Goal: Transaction & Acquisition: Download file/media

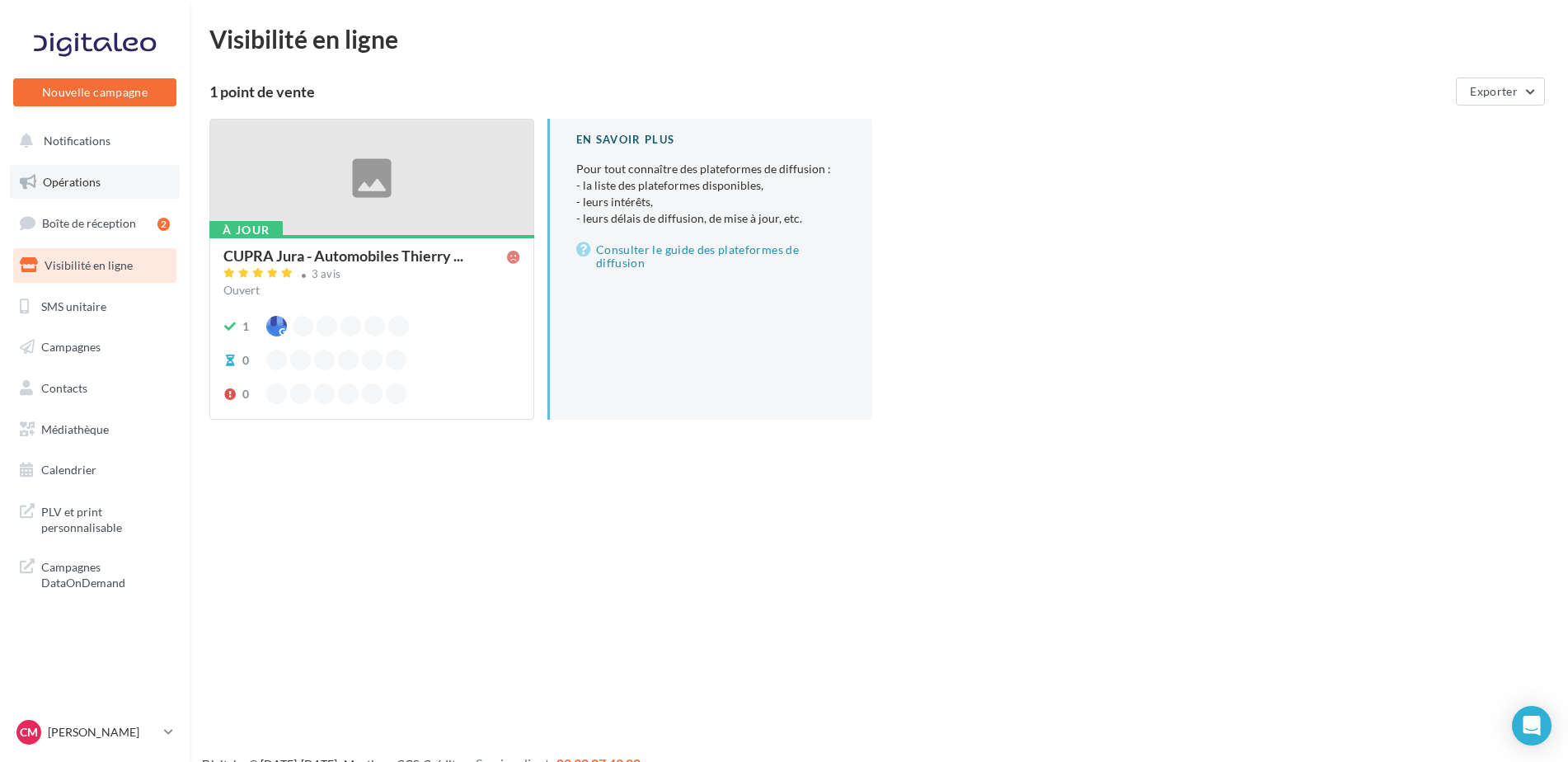
click at [103, 193] on link "Opérations" at bounding box center [95, 182] width 169 height 35
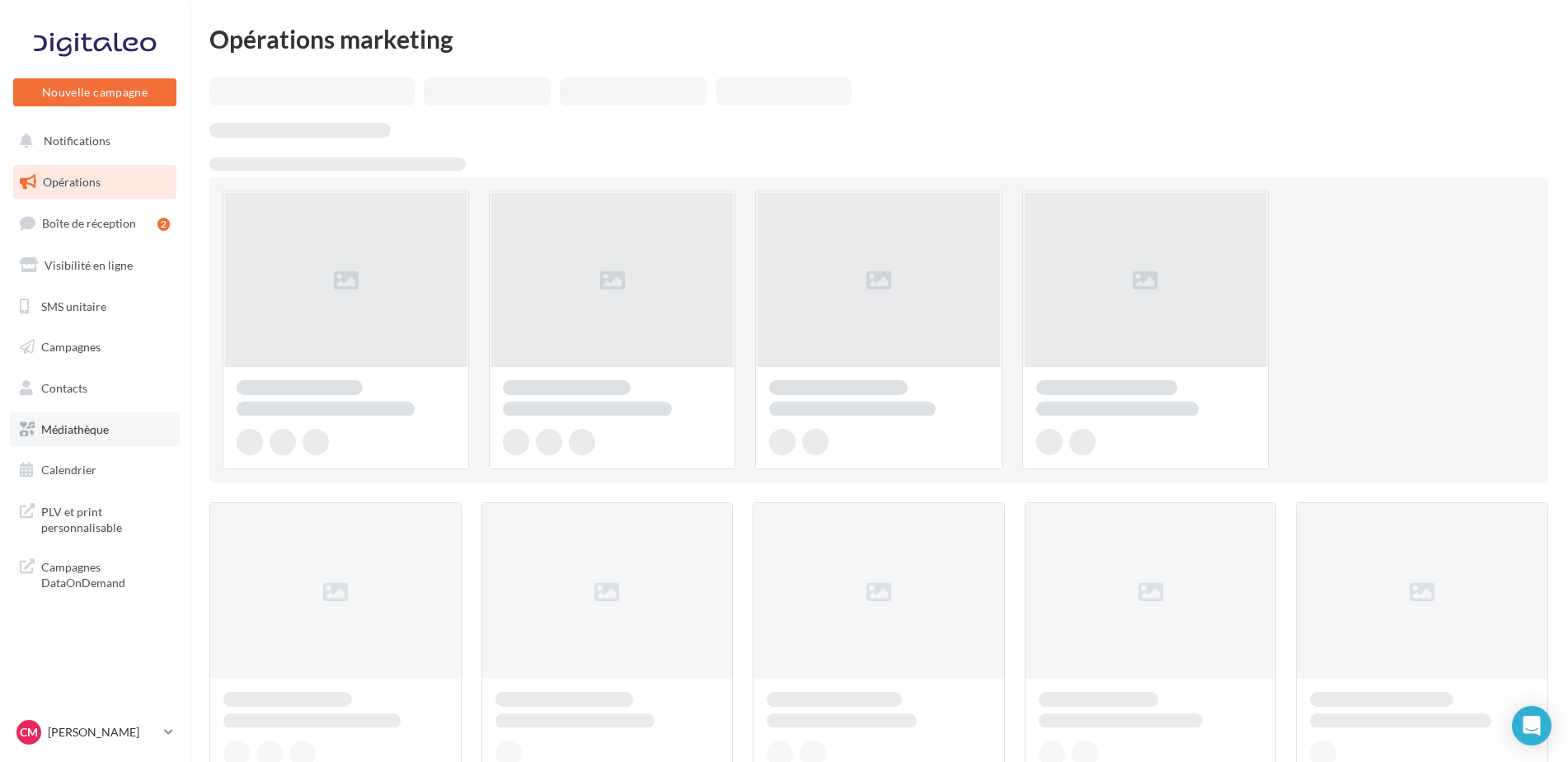
click at [98, 428] on span "Médiathèque" at bounding box center [75, 430] width 68 height 14
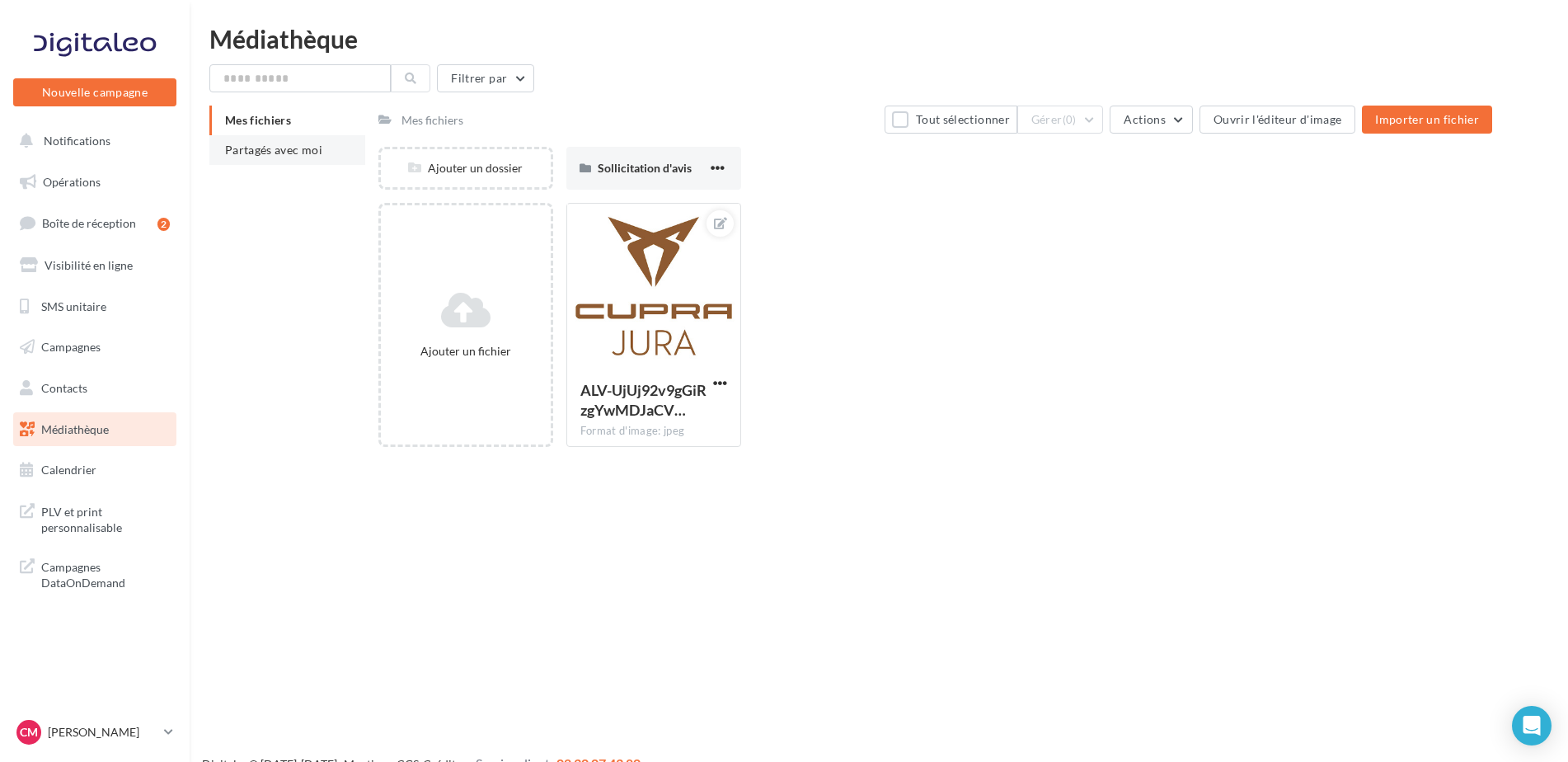
click at [315, 142] on li "Partagés avec moi" at bounding box center [287, 151] width 156 height 30
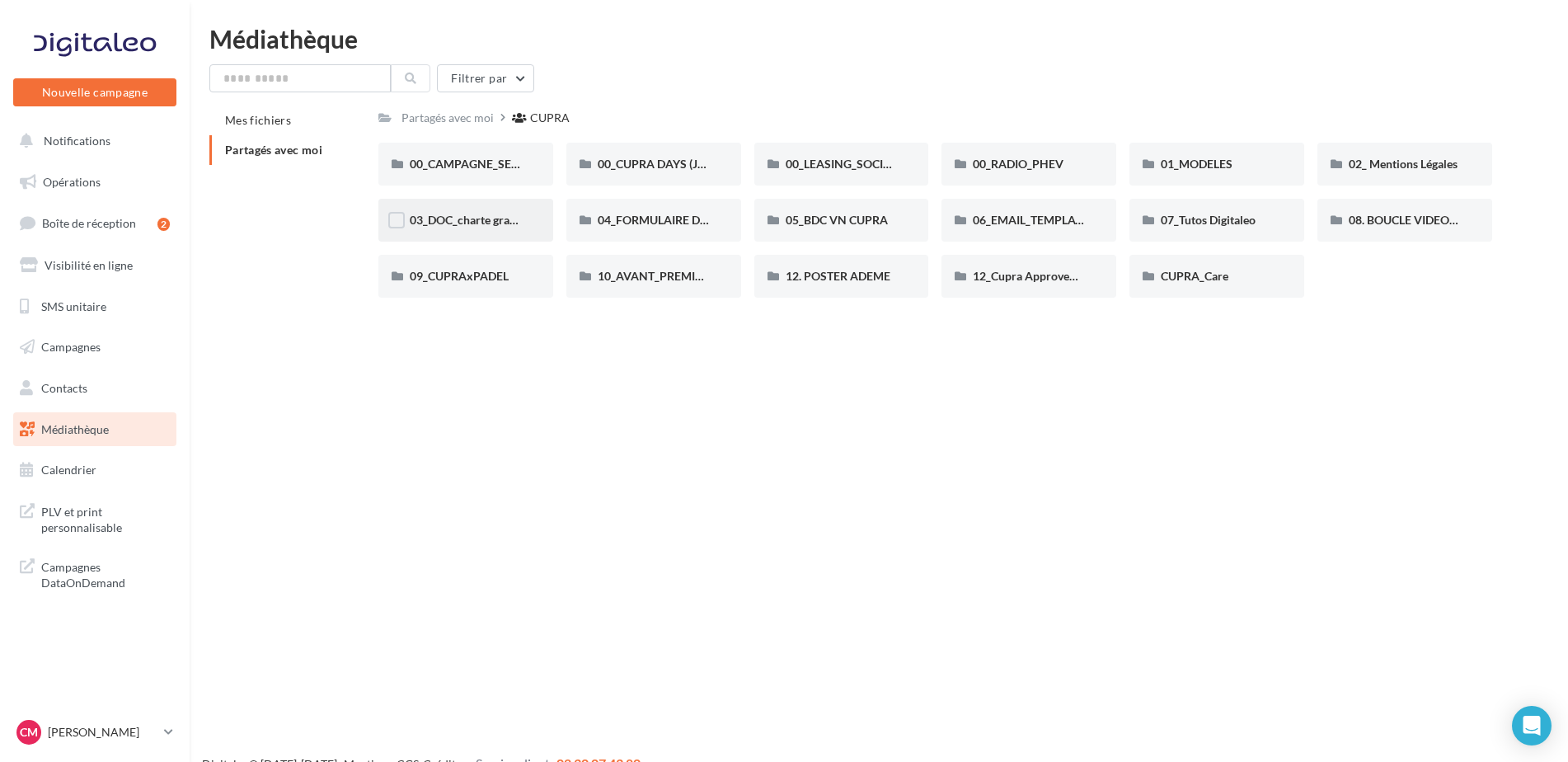
click at [483, 227] on div "03_DOC_charte graphique et GUIDELINES" at bounding box center [466, 220] width 113 height 17
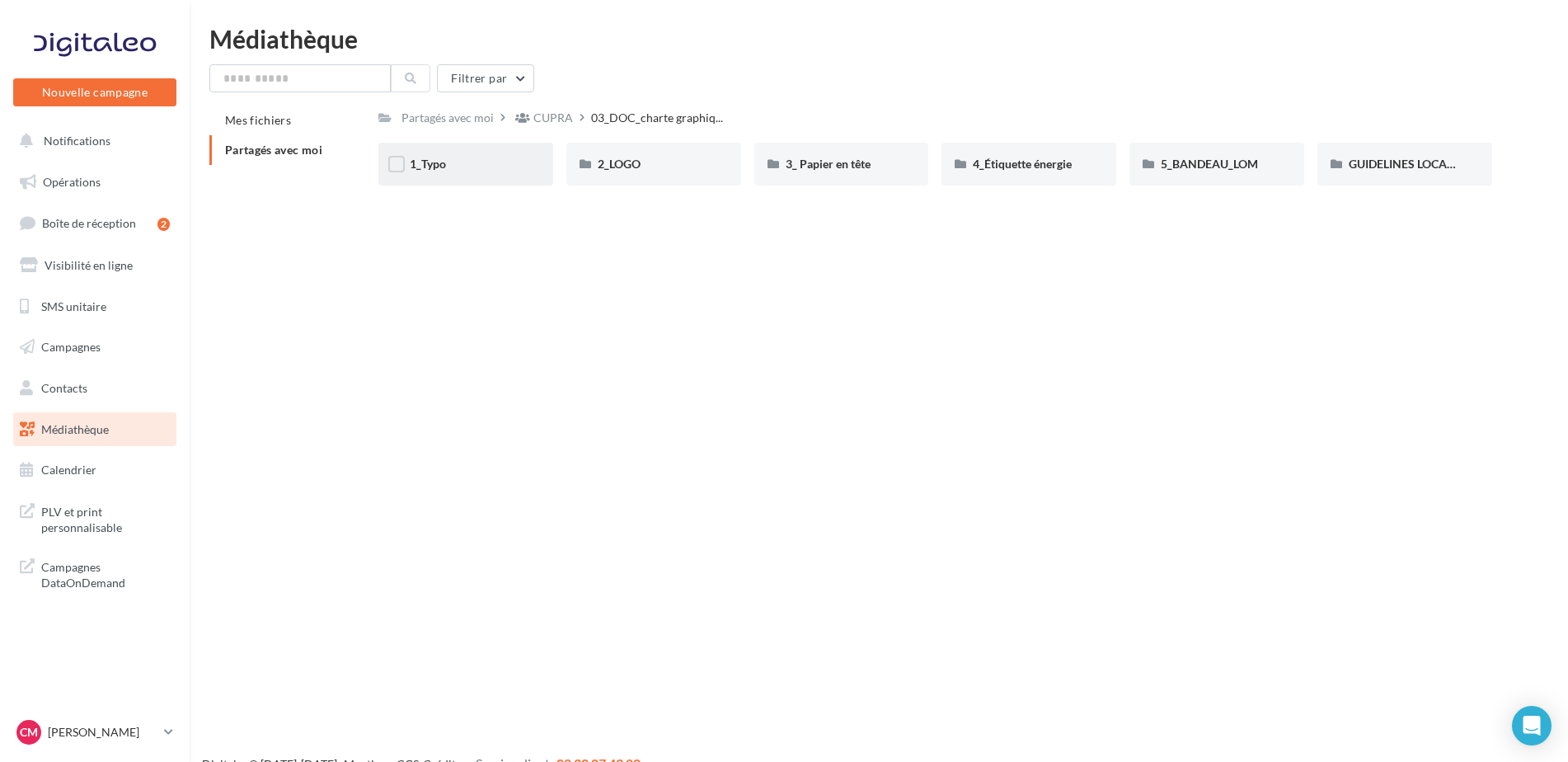
click at [426, 158] on span "1_Typo" at bounding box center [428, 164] width 36 height 14
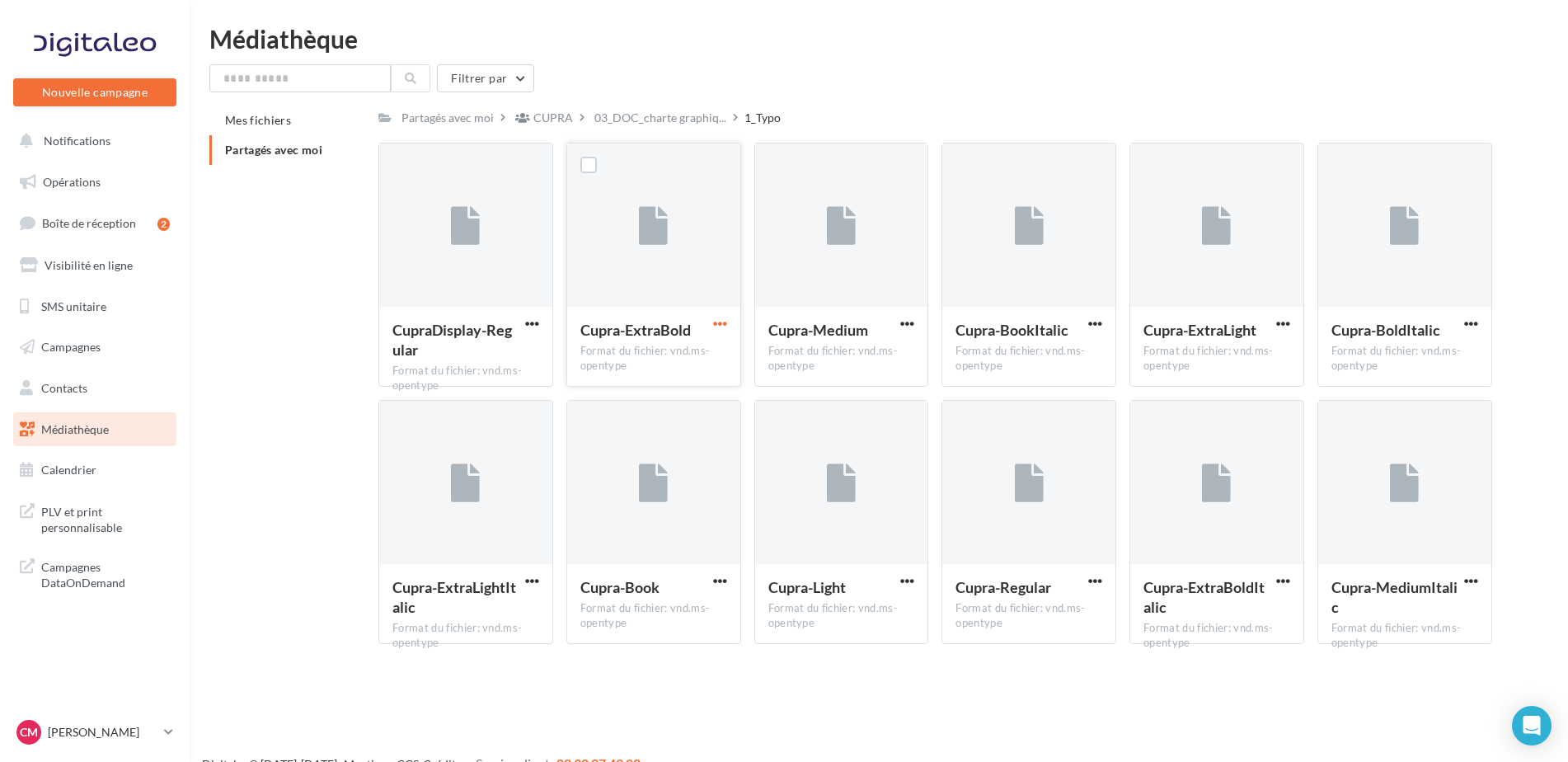
click at [717, 323] on span "button" at bounding box center [721, 324] width 14 height 14
drag, startPoint x: 686, startPoint y: 355, endPoint x: 432, endPoint y: 243, distance: 277.6
click at [685, 354] on button "Télécharger" at bounding box center [648, 356] width 164 height 43
click at [314, 142] on li "Partagés avec moi" at bounding box center [287, 151] width 156 height 30
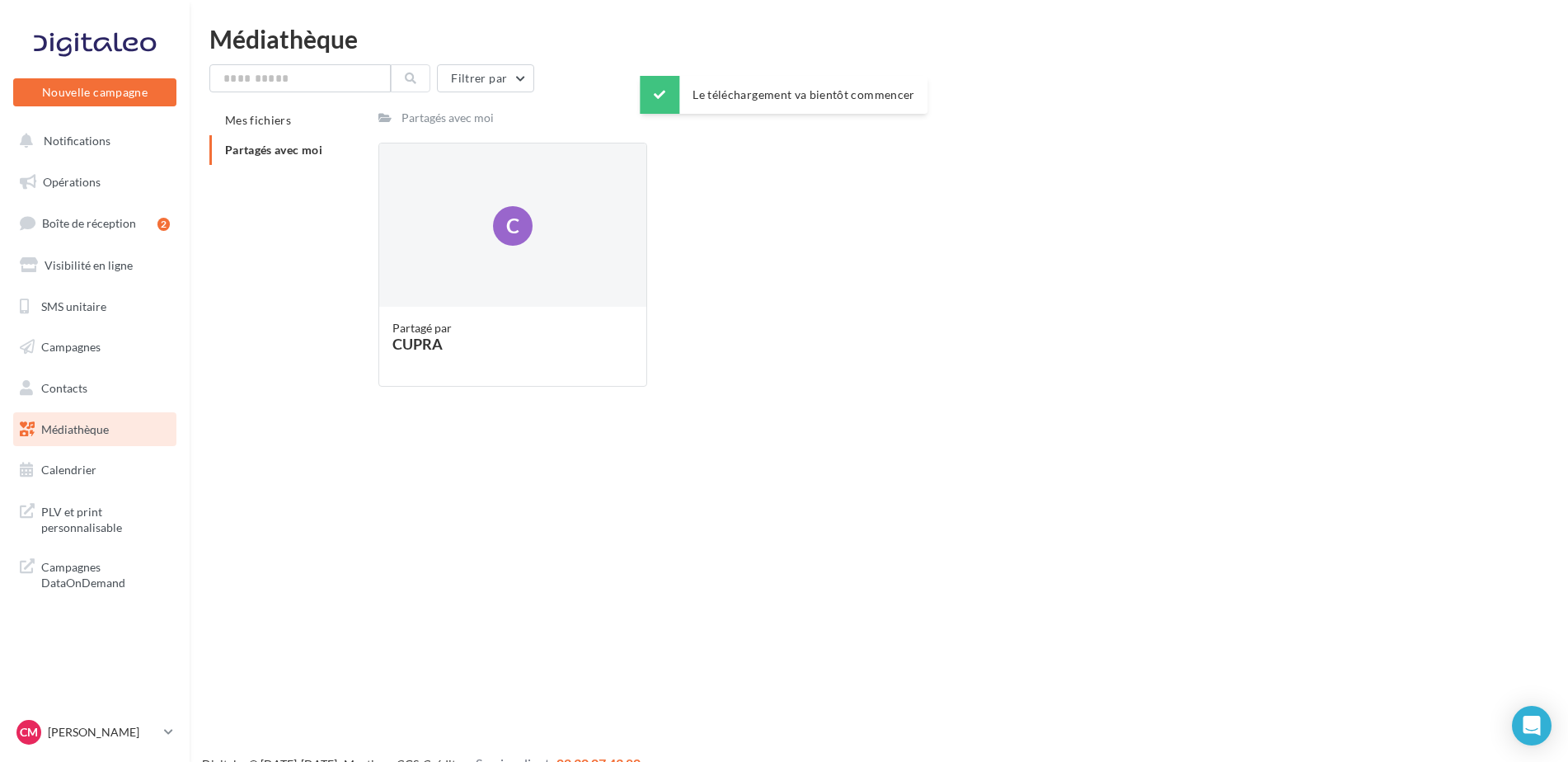
click at [292, 146] on span "Partagés avec moi" at bounding box center [274, 150] width 98 height 14
click at [435, 310] on div "Partagé par [PERSON_NAME]" at bounding box center [513, 346] width 267 height 78
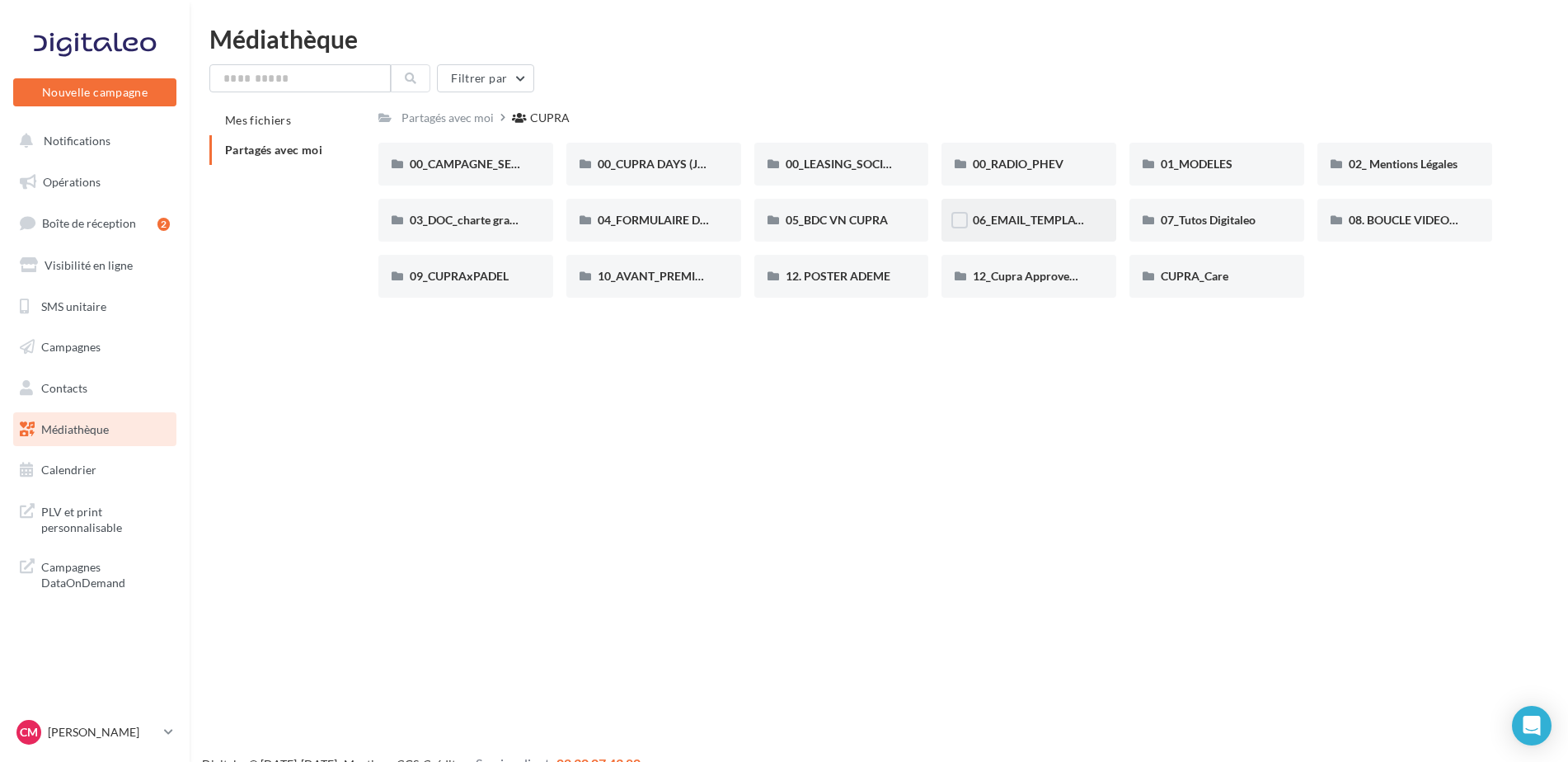
click at [1052, 222] on span "06_EMAIL_TEMPLATE HTML CUPRA" at bounding box center [1069, 219] width 191 height 14
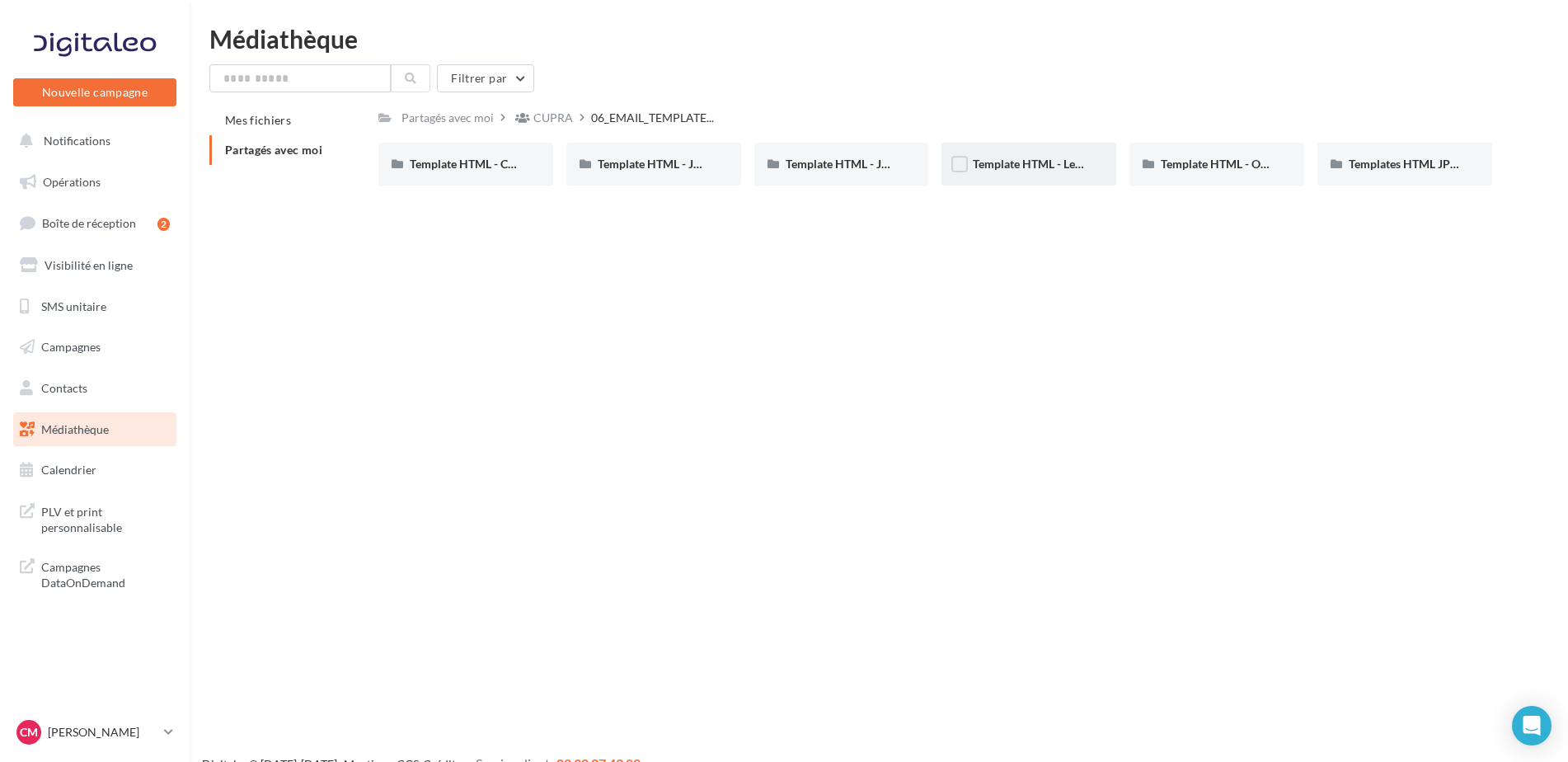
click at [1077, 156] on div "Template HTML - Leasing social" at bounding box center [1029, 164] width 174 height 43
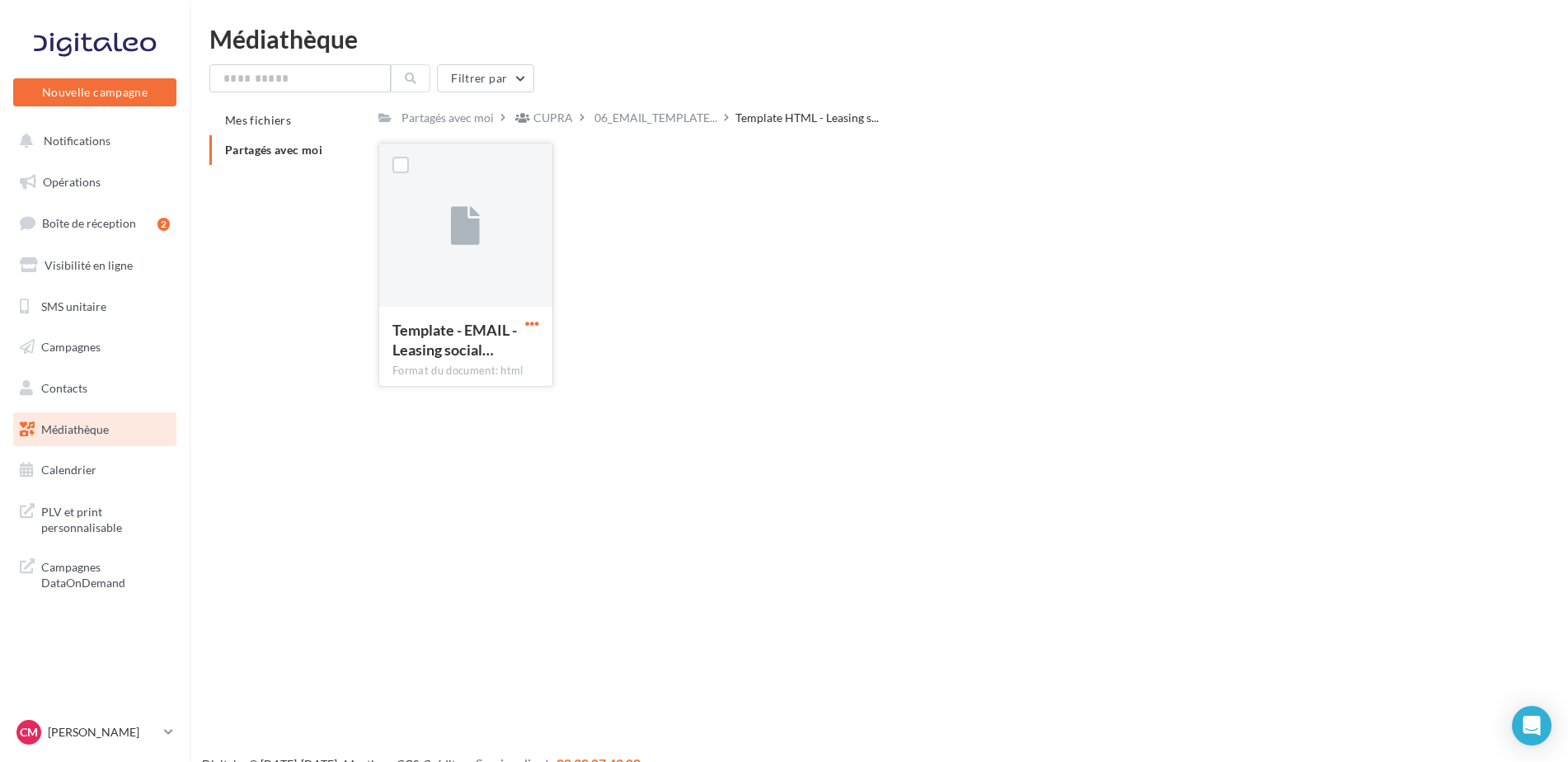
click at [538, 327] on span "button" at bounding box center [532, 324] width 14 height 14
click at [440, 354] on button "Télécharger" at bounding box center [460, 356] width 164 height 43
